Goal: Transaction & Acquisition: Purchase product/service

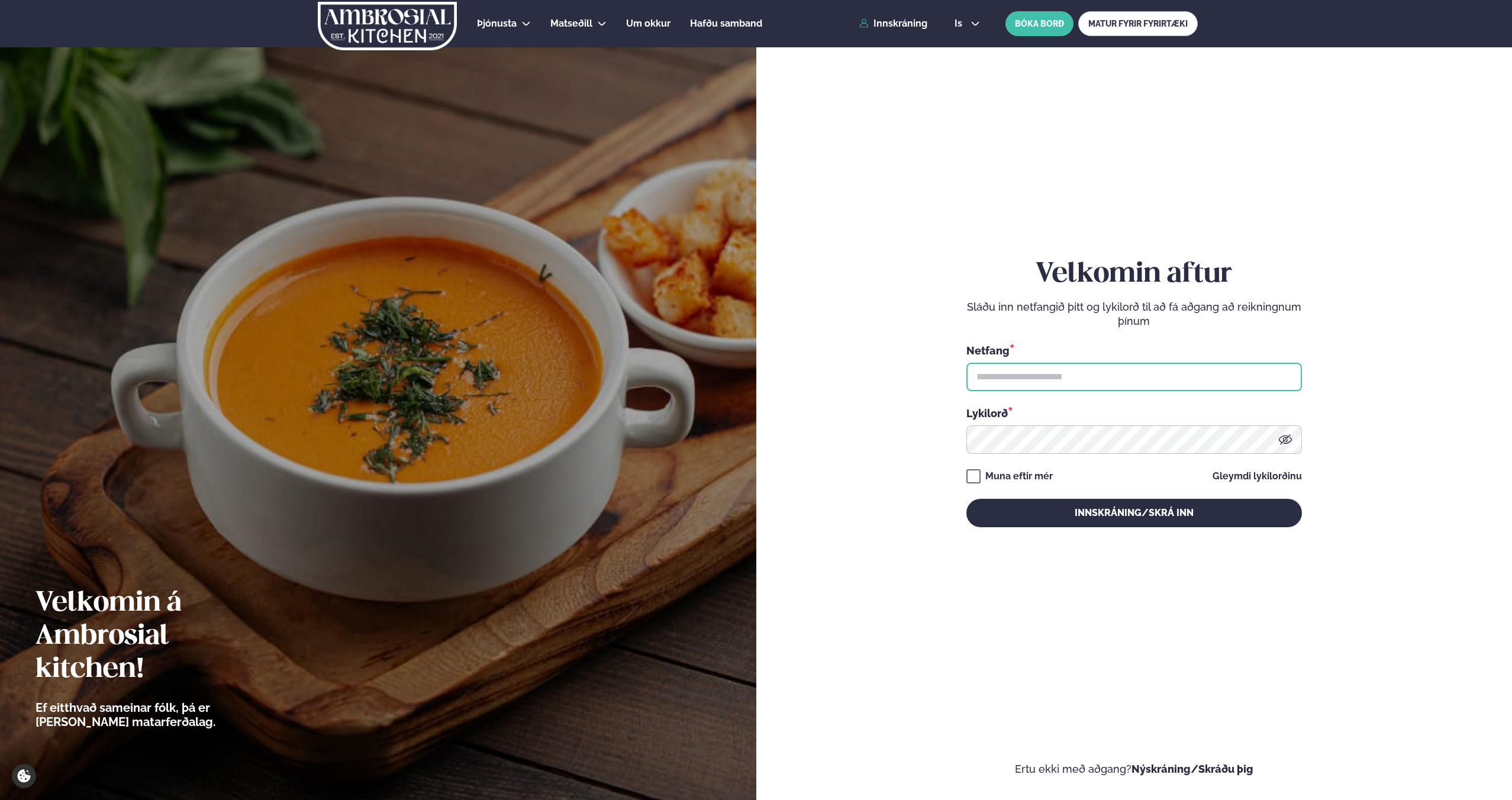
click at [1061, 383] on input "text" at bounding box center [1134, 377] width 336 height 29
type input "**********"
click at [966, 499] on button "Innskráning/Skrá inn" at bounding box center [1134, 513] width 336 height 29
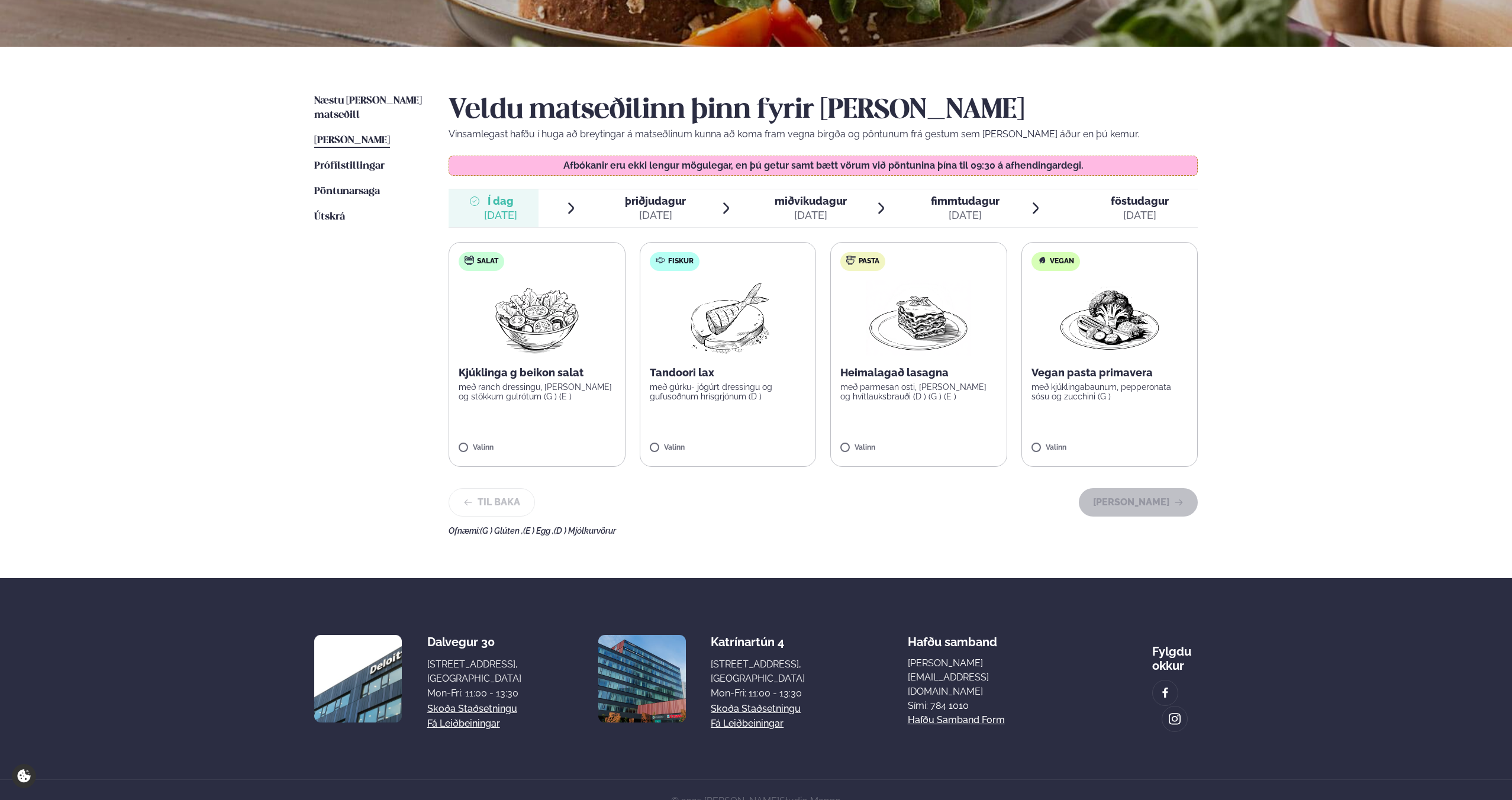
scroll to position [232, 0]
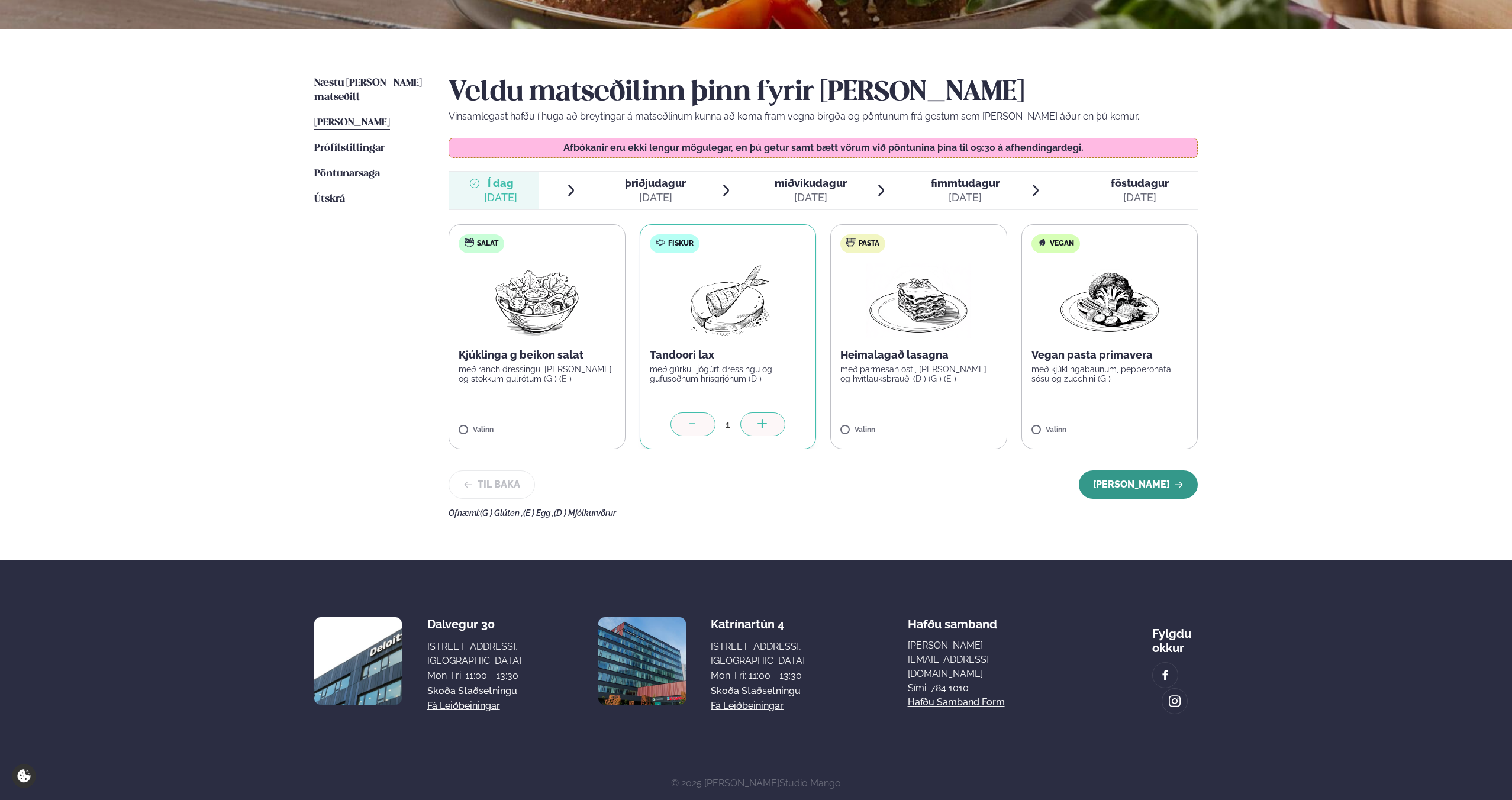
click at [1152, 484] on button "[PERSON_NAME]" at bounding box center [1138, 484] width 119 height 29
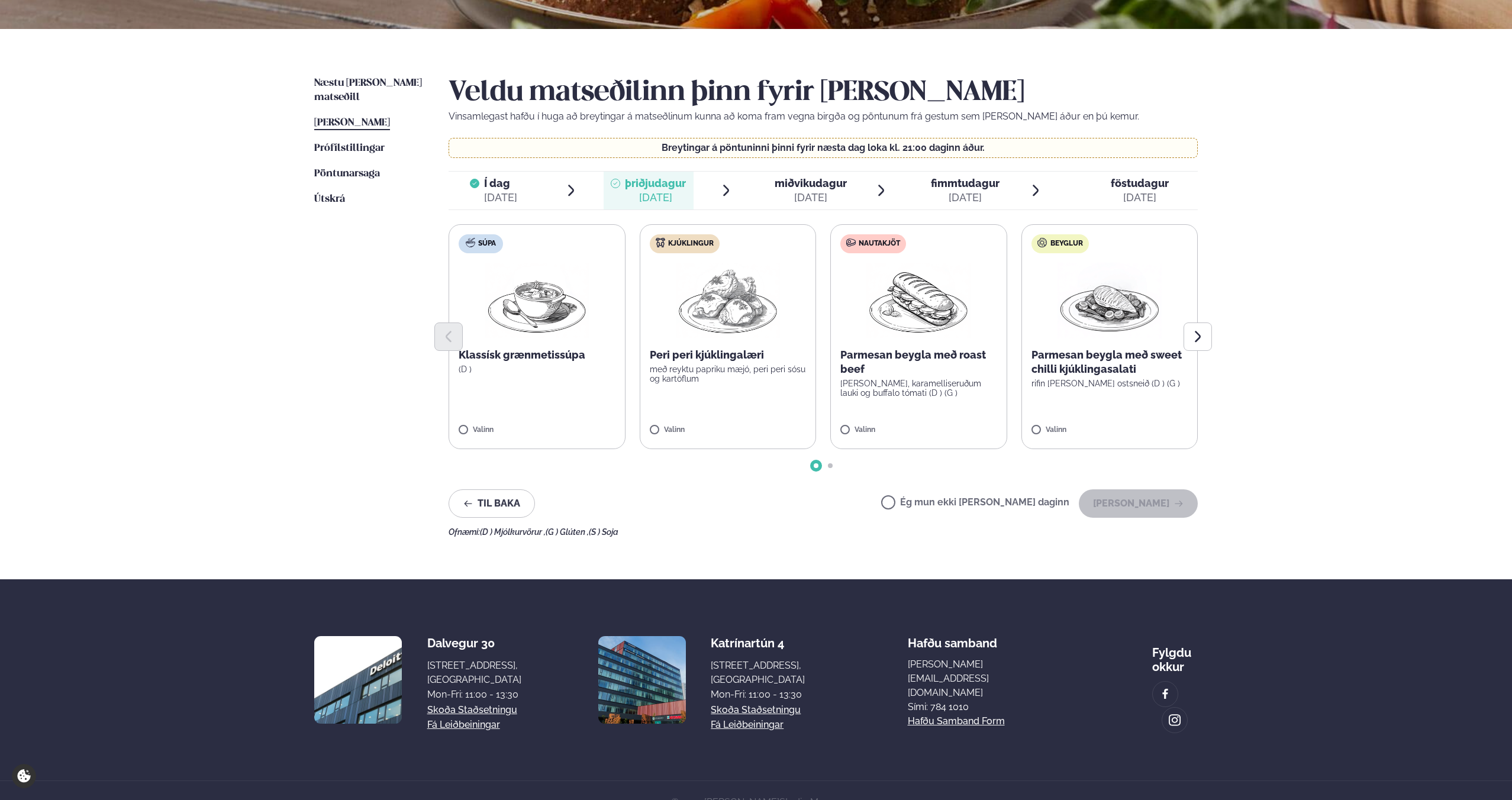
click at [860, 423] on label "Nautakjöt Parmesan beygla með roast beef basil pestó, karamelliseruðum lauki og…" at bounding box center [919, 336] width 177 height 225
click at [1130, 509] on button "[PERSON_NAME]" at bounding box center [1138, 503] width 119 height 29
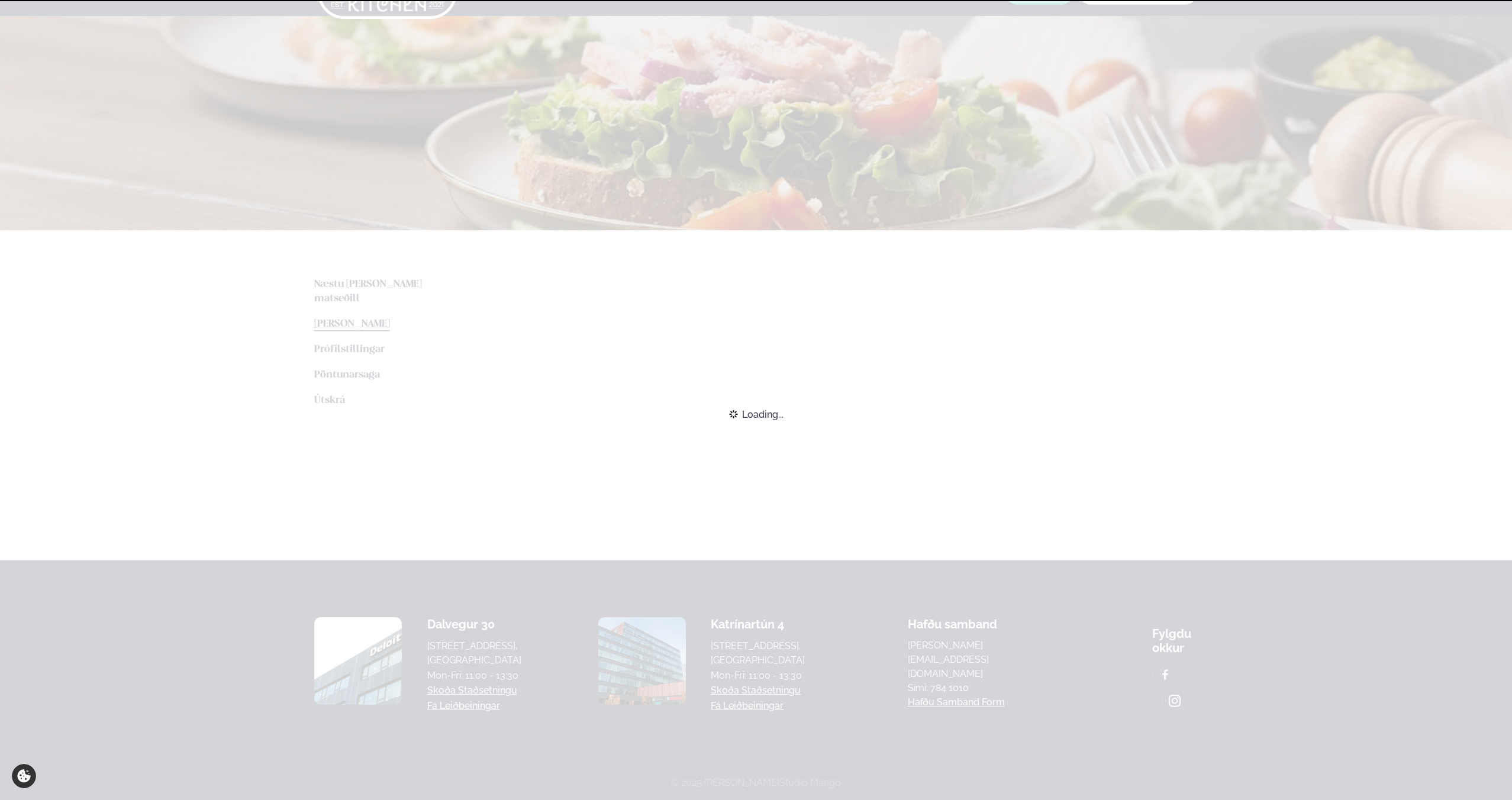
scroll to position [199, 0]
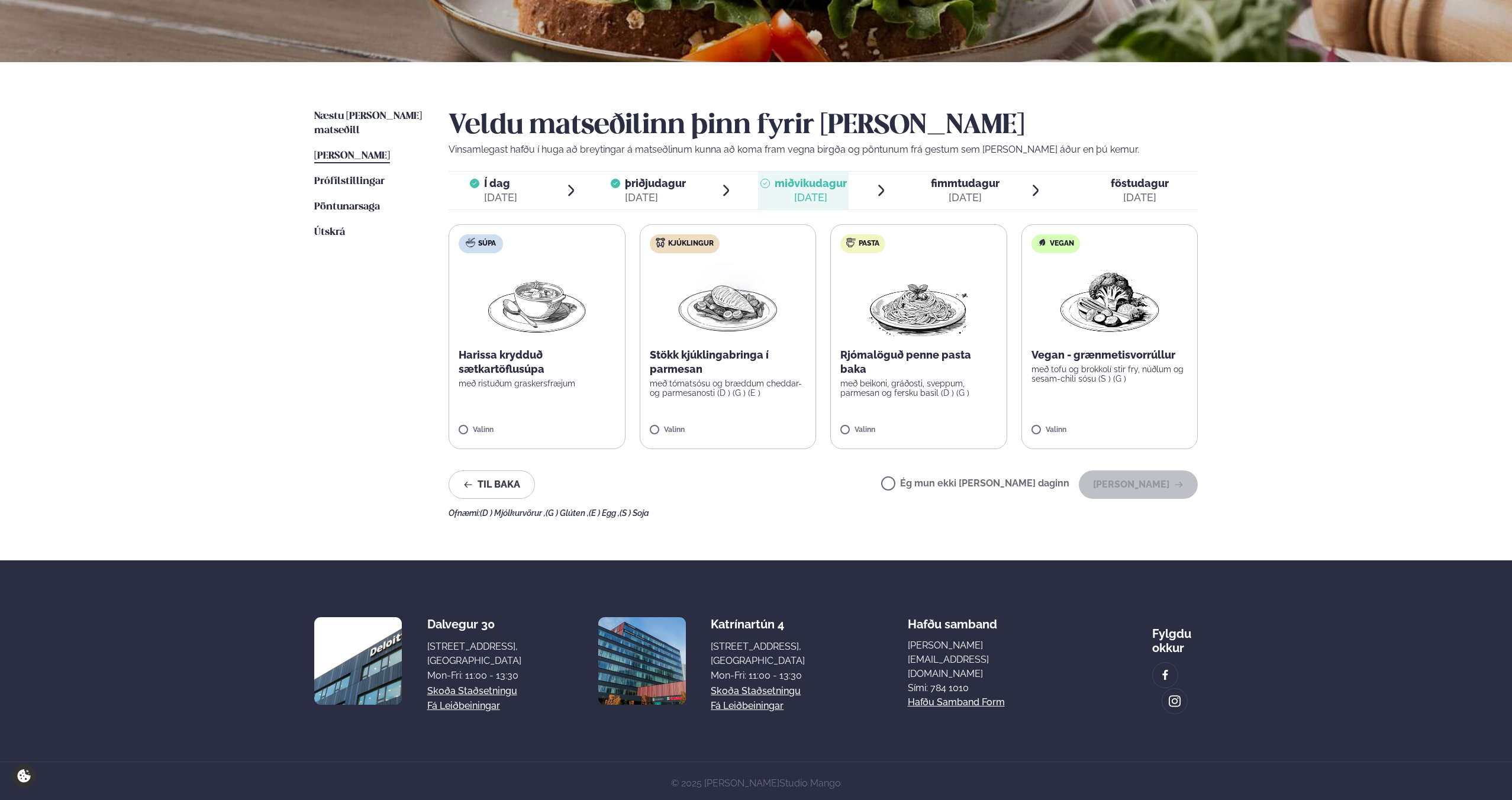
click at [852, 407] on label "Pasta Rjómalöguð penne pasta baka með beikoni, gráðosti, sveppum, parmesan og f…" at bounding box center [919, 336] width 177 height 225
click at [1150, 494] on button "[PERSON_NAME]" at bounding box center [1138, 484] width 119 height 29
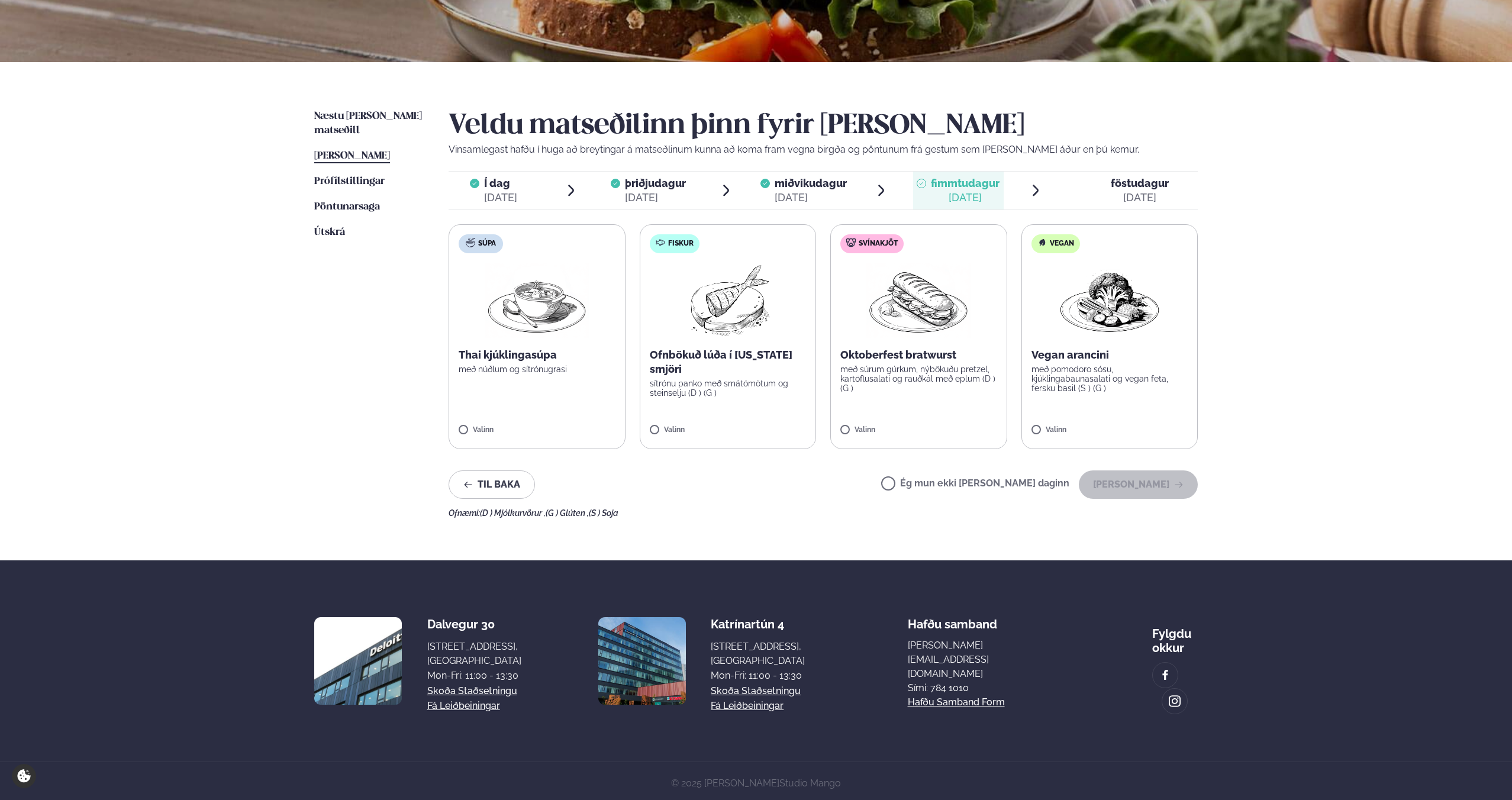
click at [861, 412] on label "Svínakjöt Oktoberfest bratwurst með súrum gúrkum, nýbökuðu pretzel, kartöflusal…" at bounding box center [919, 336] width 177 height 225
click at [1108, 478] on button "[PERSON_NAME]" at bounding box center [1138, 484] width 119 height 29
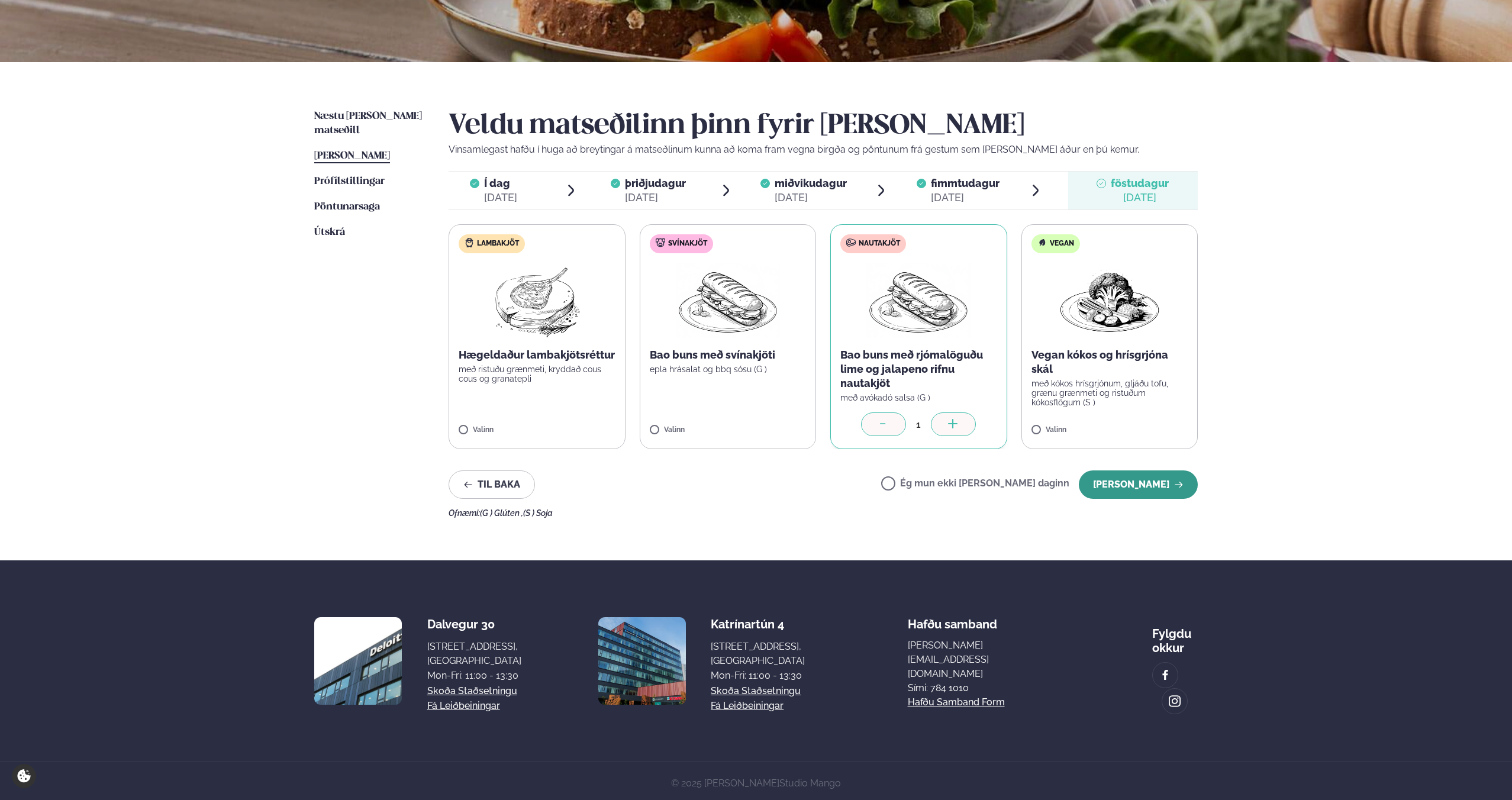
click at [1184, 483] on button "[PERSON_NAME]" at bounding box center [1138, 484] width 119 height 29
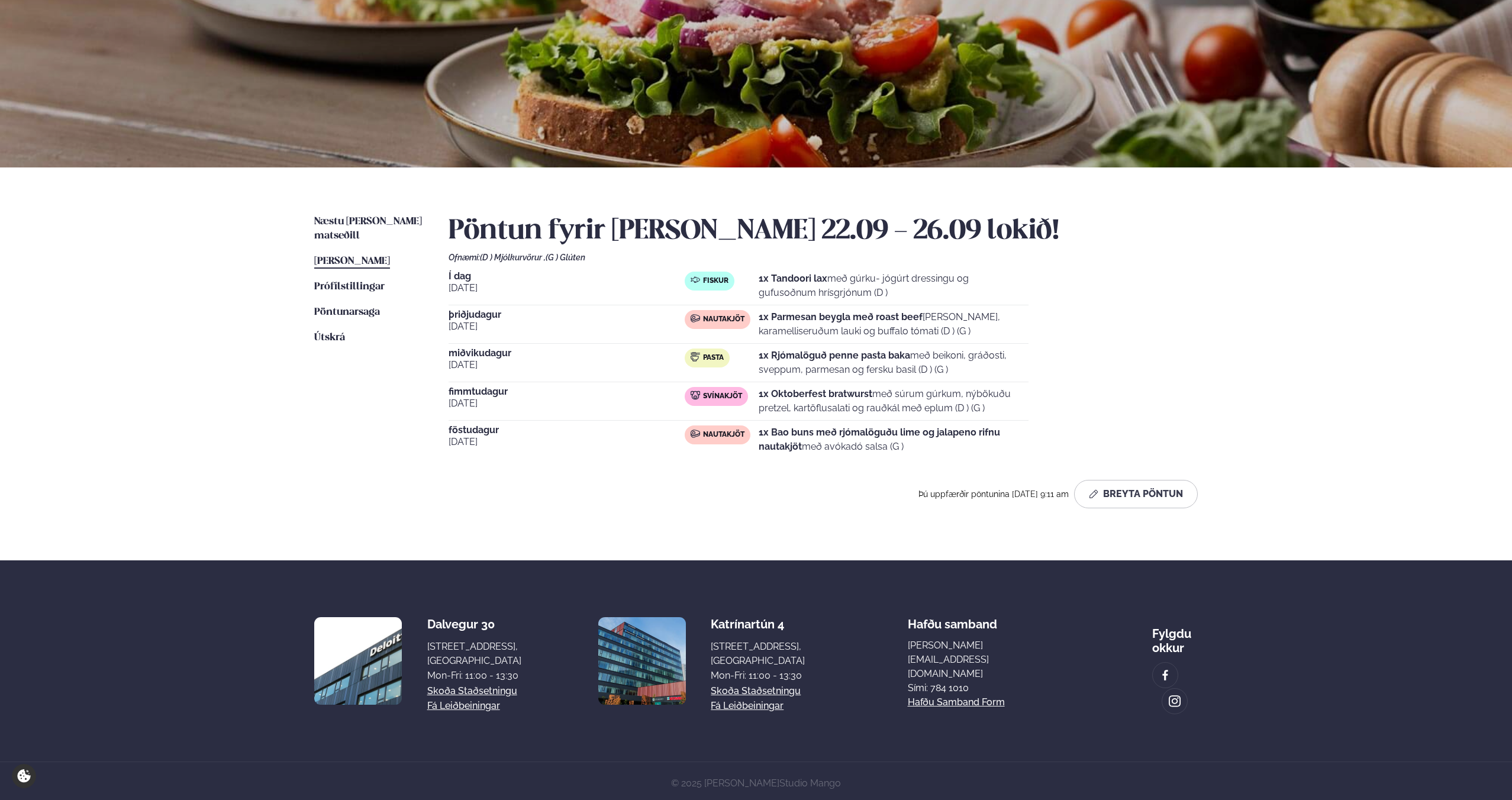
scroll to position [0, 0]
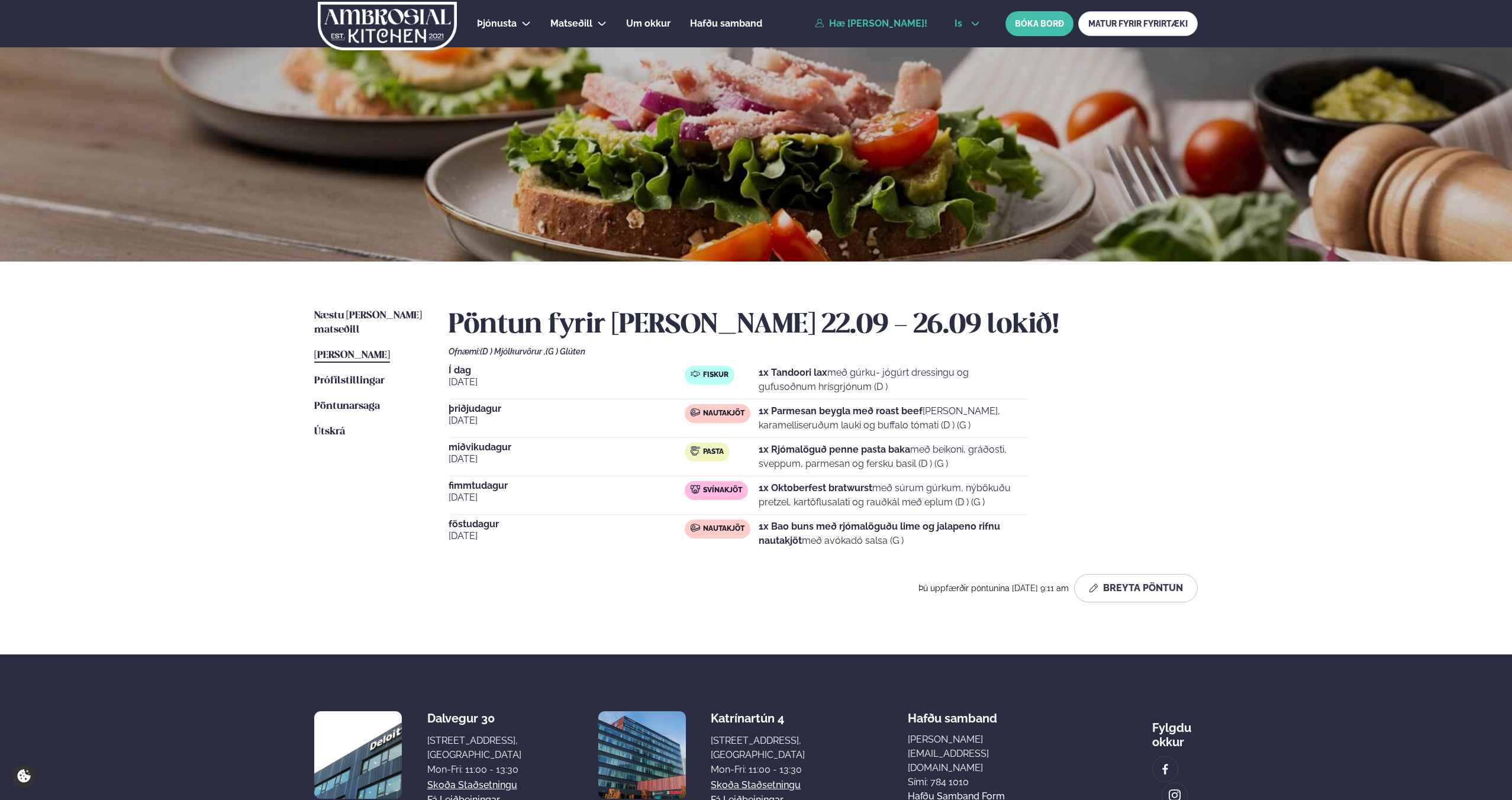
click at [953, 25] on button "is" at bounding box center [967, 24] width 44 height 9
click at [957, 44] on link "en" at bounding box center [967, 45] width 44 height 24
